Goal: Share content

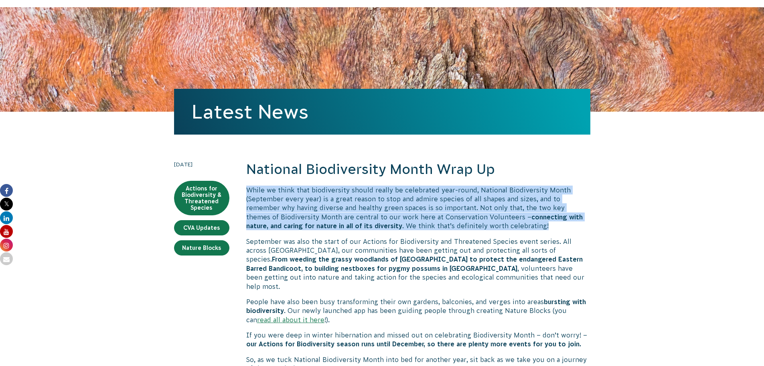
drag, startPoint x: 532, startPoint y: 226, endPoint x: 248, endPoint y: 191, distance: 285.8
click at [248, 191] on p "While we think that biodiversity should really be celebrated year-round, Nation…" at bounding box center [418, 207] width 344 height 45
copy p "While we think that biodiversity should really be celebrated year-round, Nation…"
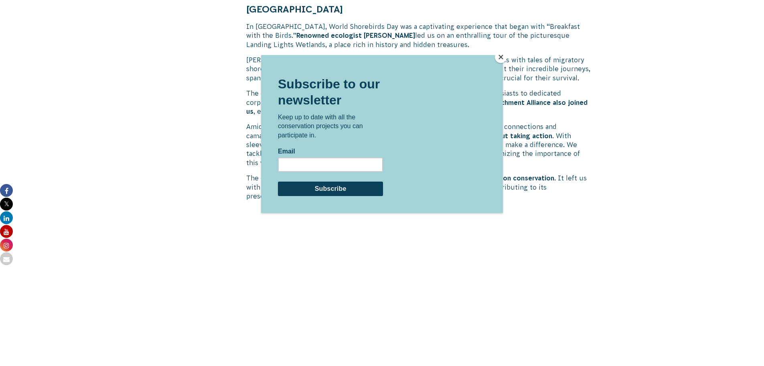
scroll to position [2086, 0]
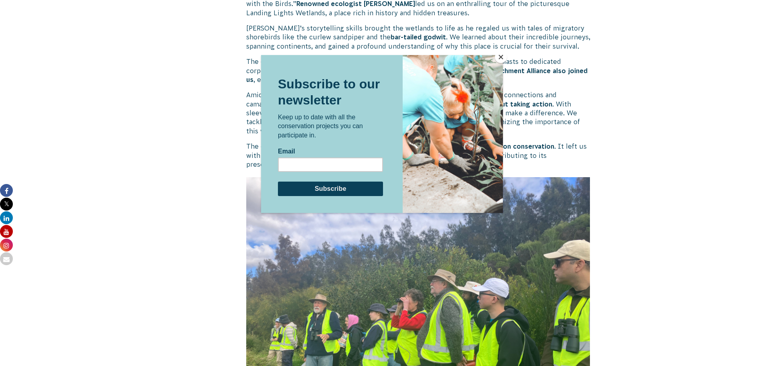
drag, startPoint x: 505, startPoint y: 56, endPoint x: 549, endPoint y: 81, distance: 50.9
click at [505, 56] on button "Close" at bounding box center [501, 57] width 12 height 12
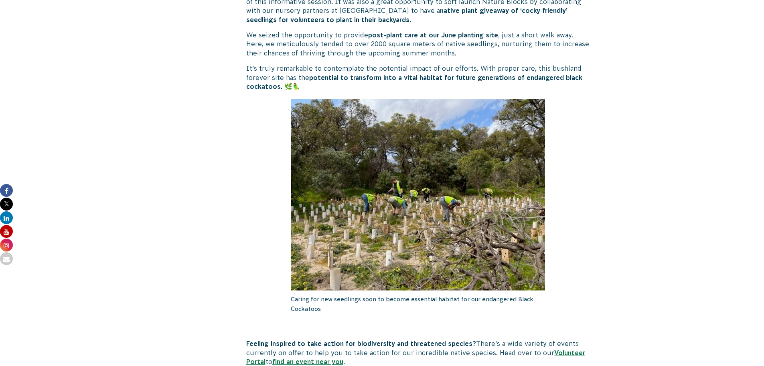
scroll to position [4333, 0]
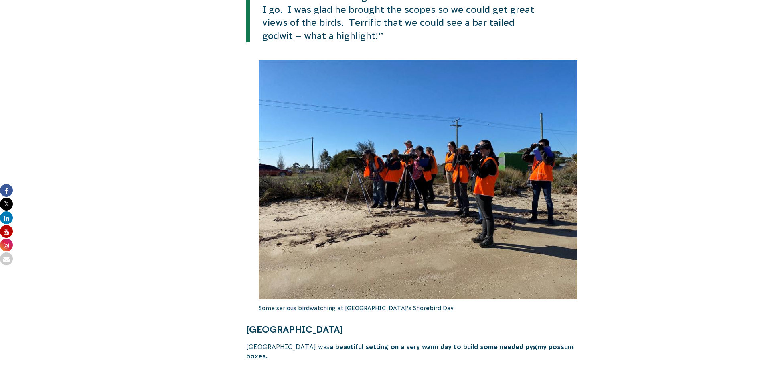
scroll to position [3550, 0]
